Goal: Navigation & Orientation: Find specific page/section

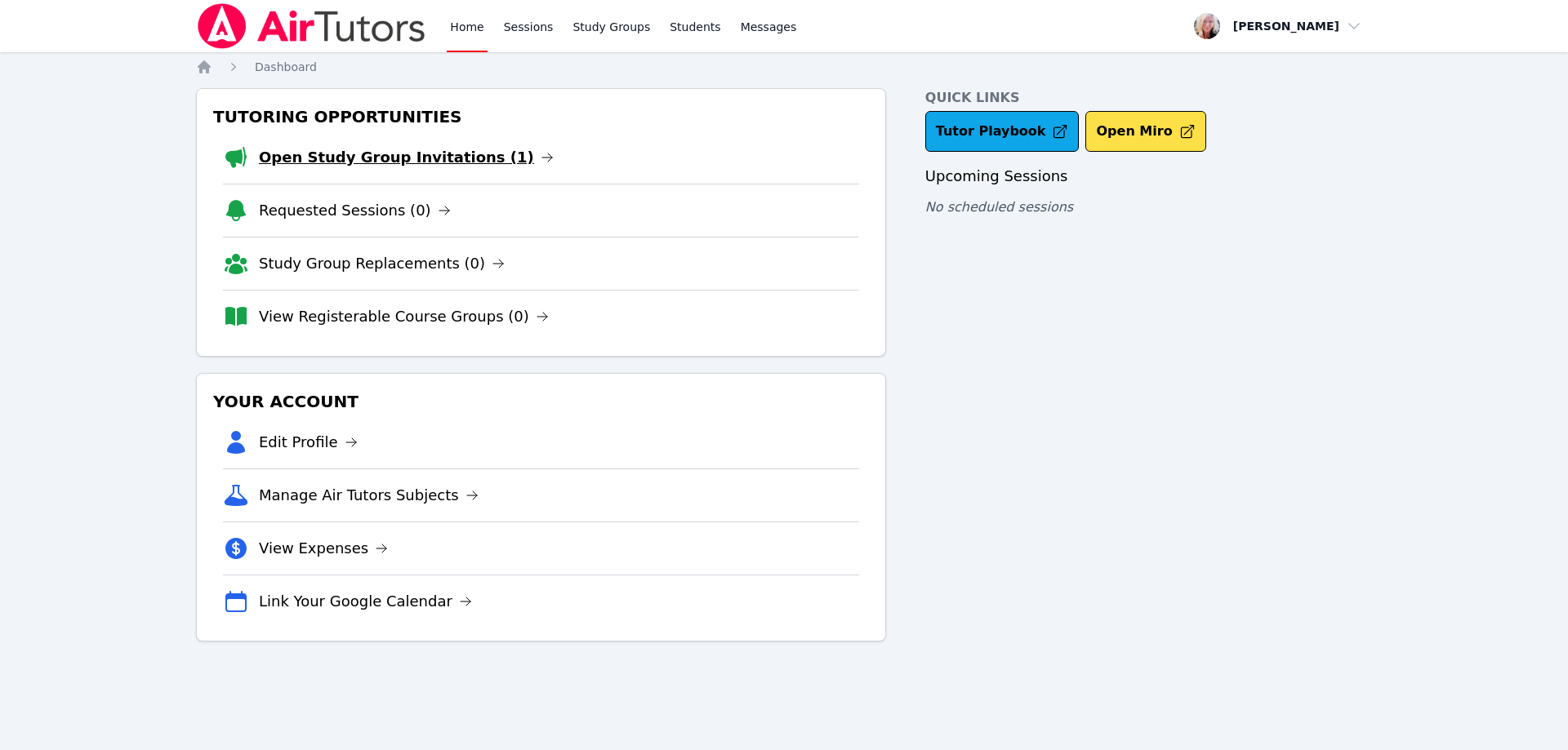
click at [417, 158] on link "Open Study Group Invitations (1)" at bounding box center [406, 157] width 295 height 23
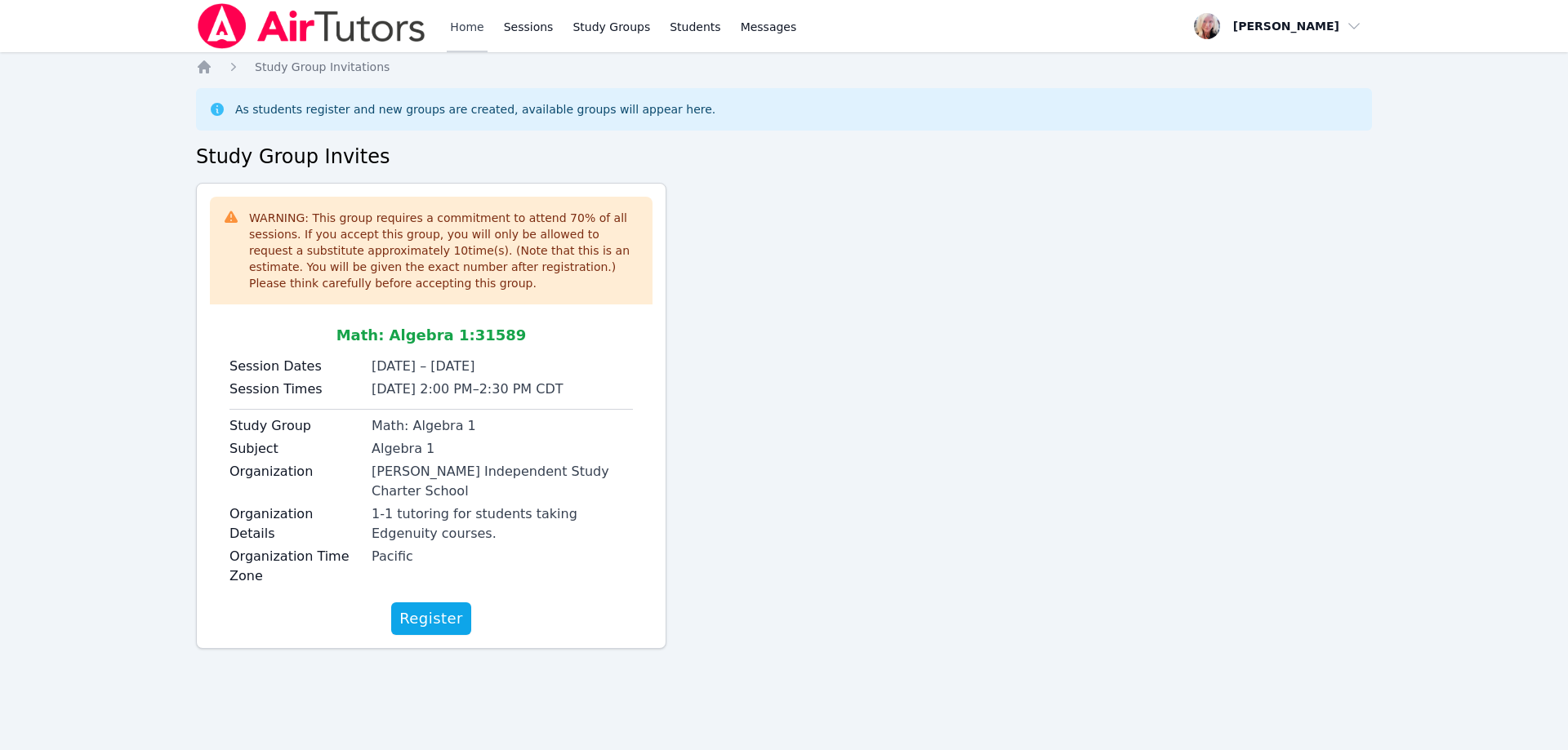
click at [464, 21] on link "Home" at bounding box center [466, 26] width 40 height 53
